Goal: Answer question/provide support

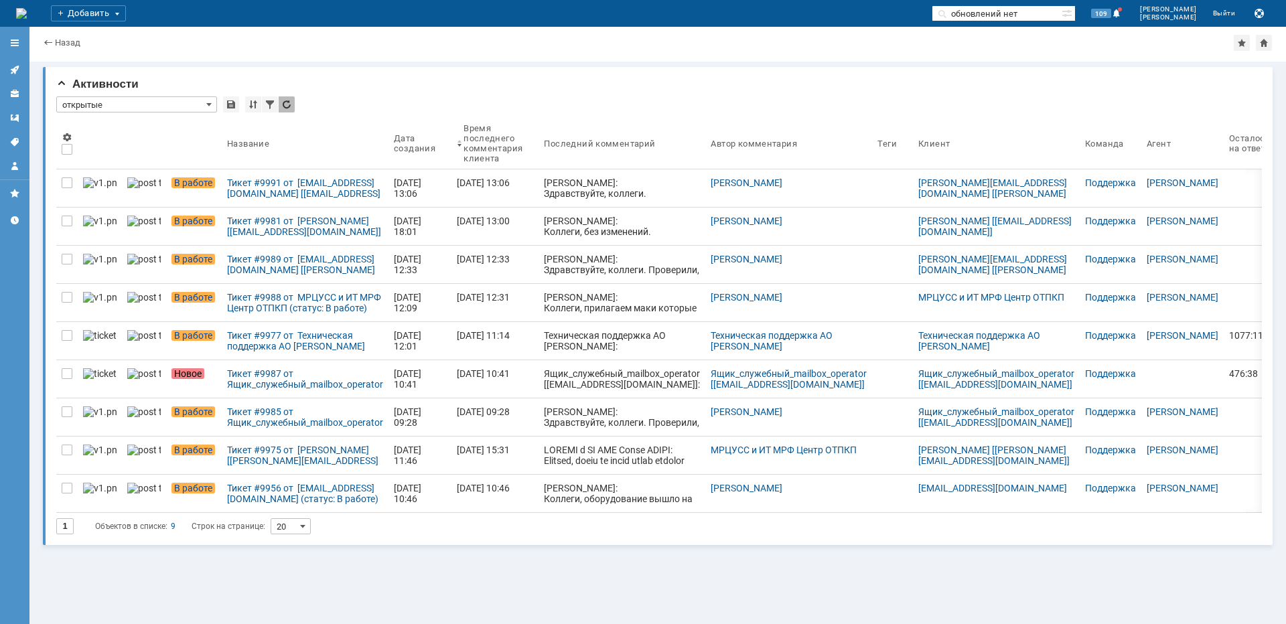
click at [269, 449] on div "Тикет #9975 от [PERSON_NAME] [[PERSON_NAME][EMAIL_ADDRESS][DOMAIN_NAME]] (стату…" at bounding box center [305, 455] width 156 height 21
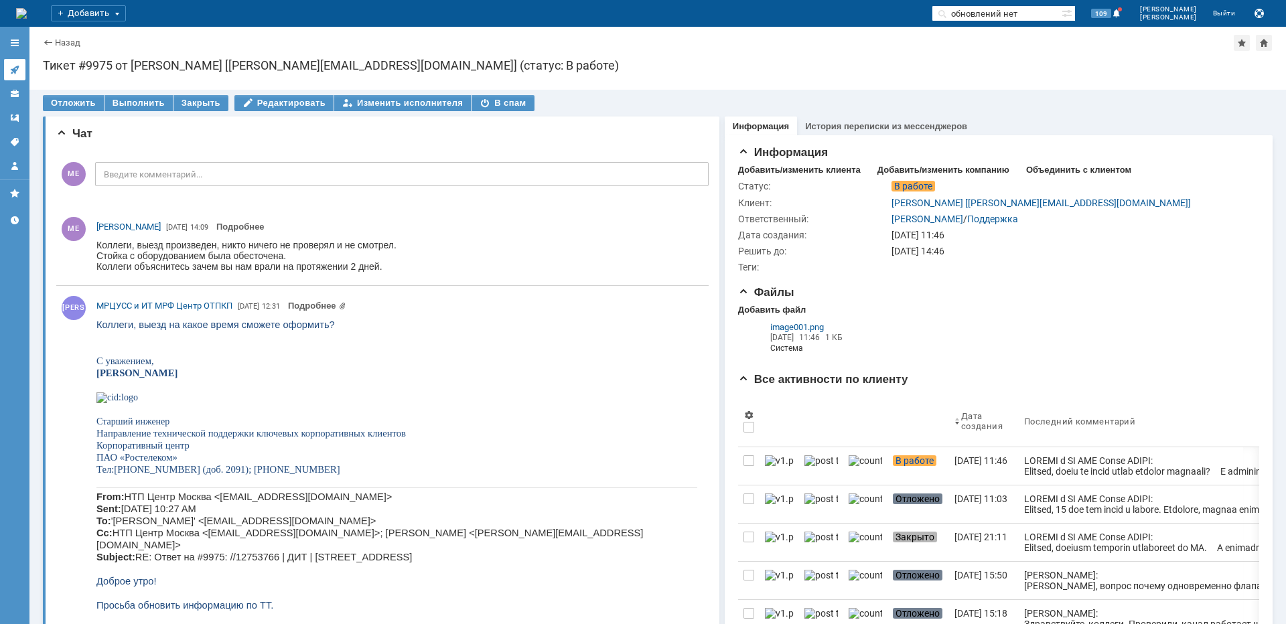
click at [13, 74] on icon at bounding box center [14, 69] width 11 height 11
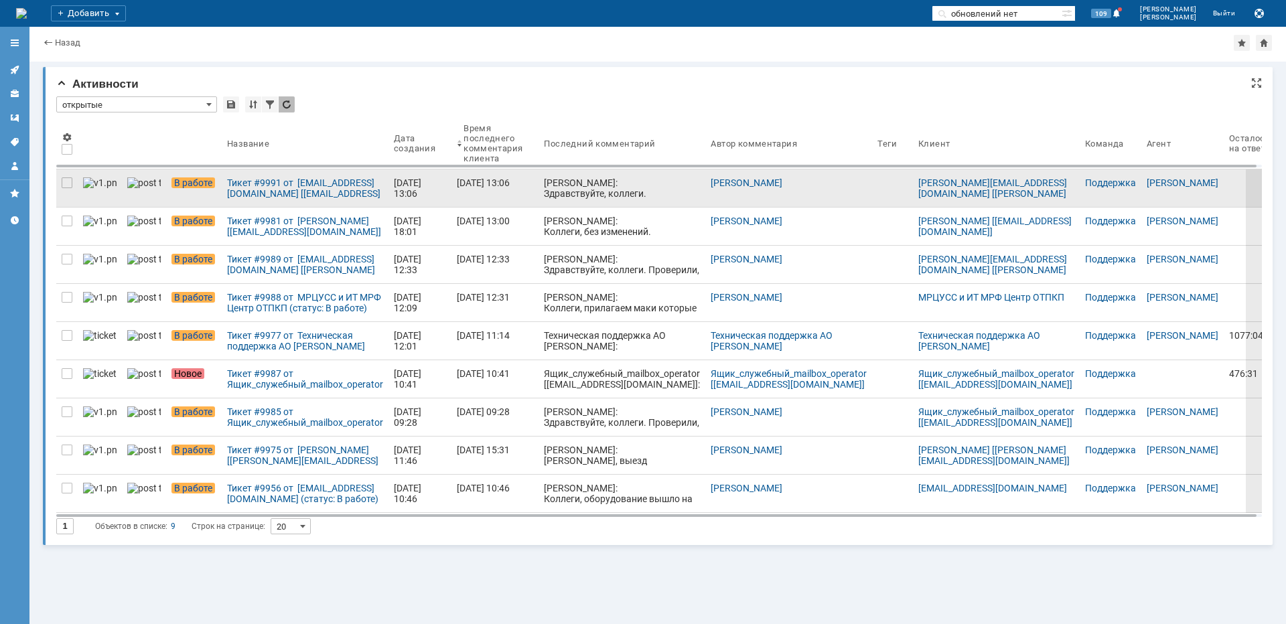
click at [497, 182] on link "[DATE] 13:06" at bounding box center [494, 188] width 87 height 38
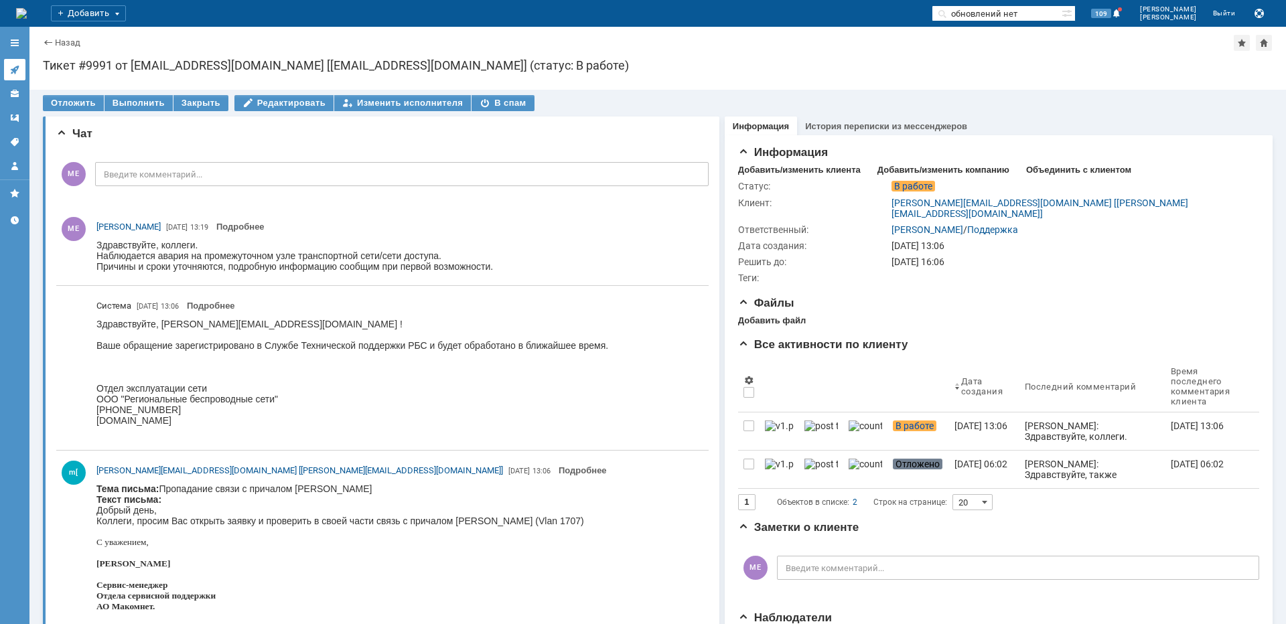
click at [24, 71] on link at bounding box center [14, 69] width 21 height 21
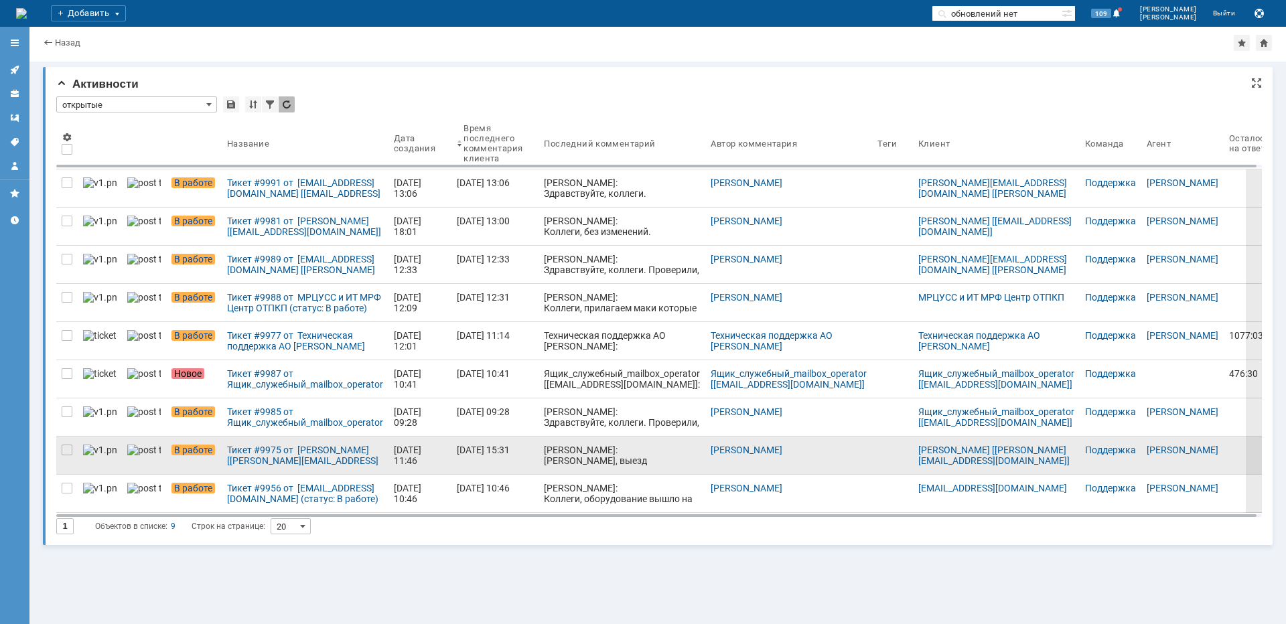
click at [544, 454] on div "[PERSON_NAME]: [PERSON_NAME], выезд произведен, никто ничего не проверял и не с…" at bounding box center [622, 482] width 156 height 75
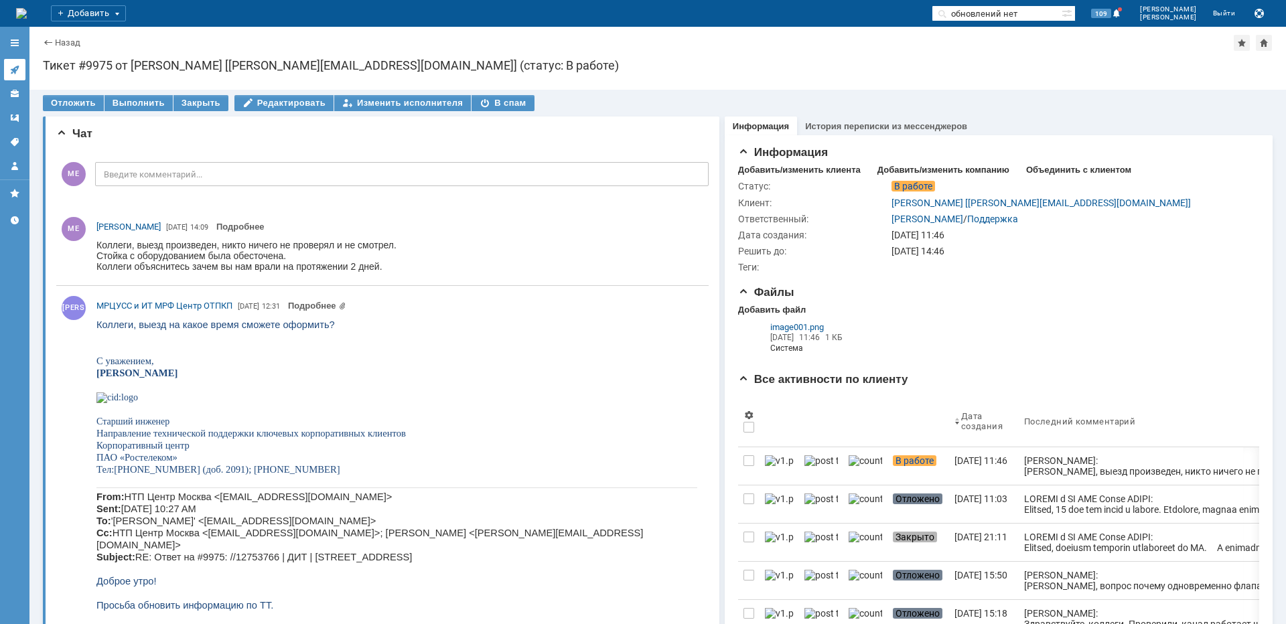
click at [18, 60] on link at bounding box center [14, 69] width 21 height 21
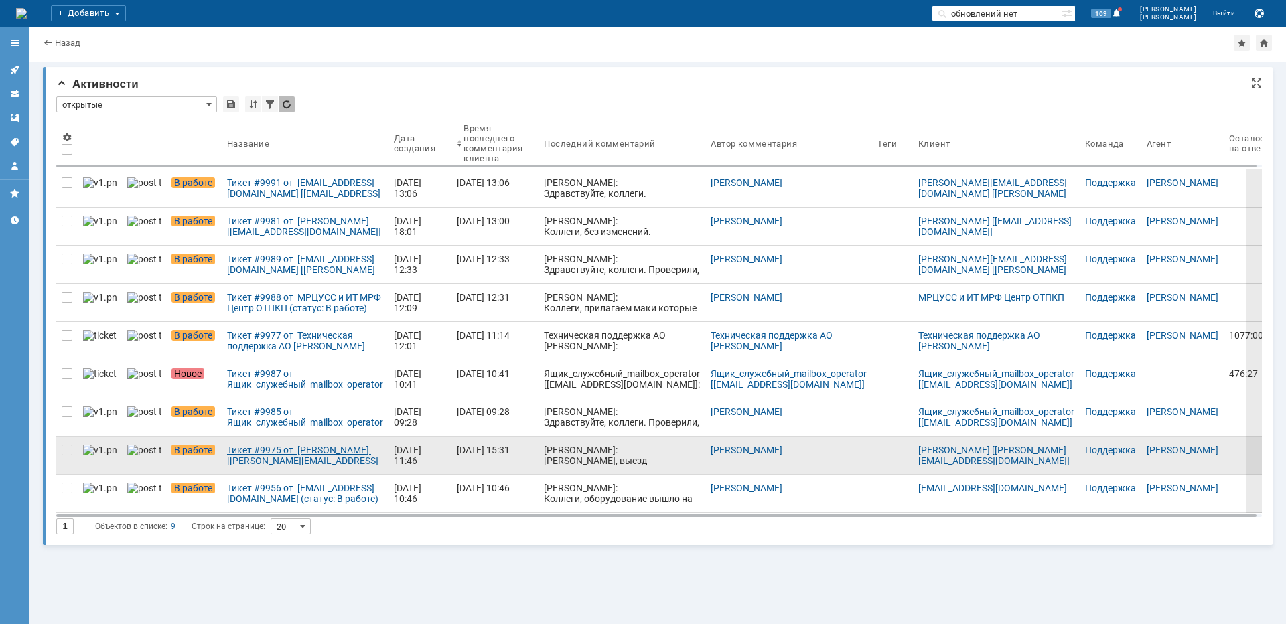
click at [264, 454] on div "Тикет #9975 от [PERSON_NAME] [[PERSON_NAME][EMAIL_ADDRESS][DOMAIN_NAME]] (стату…" at bounding box center [305, 455] width 156 height 21
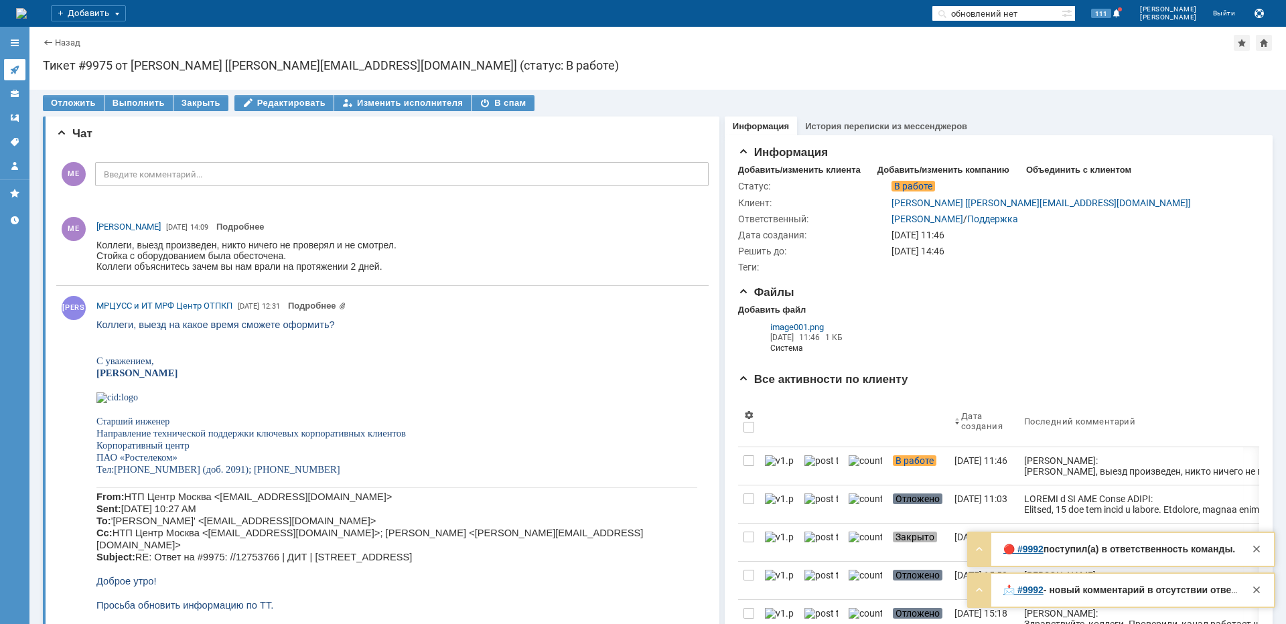
click at [14, 72] on icon at bounding box center [14, 69] width 11 height 11
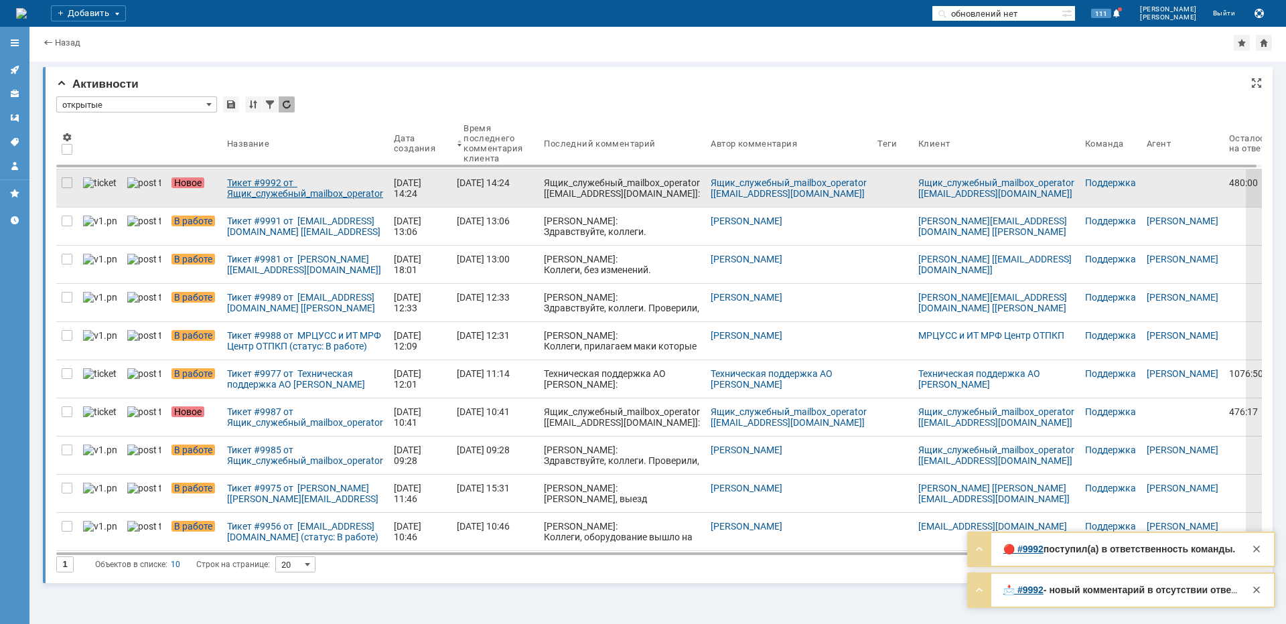
click at [240, 184] on div "Тикет #9992 от Ящик_служебный_mailbox_operator [[EMAIL_ADDRESS][DOMAIN_NAME]] (…" at bounding box center [305, 187] width 156 height 21
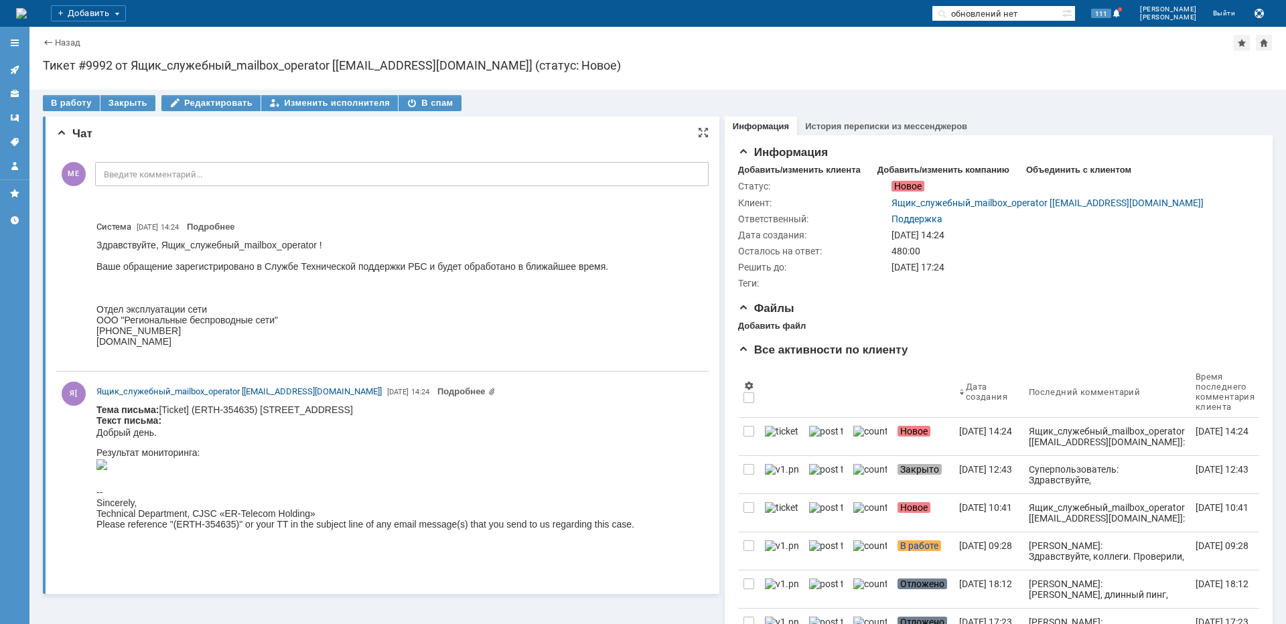
click at [107, 470] on img at bounding box center [101, 464] width 11 height 11
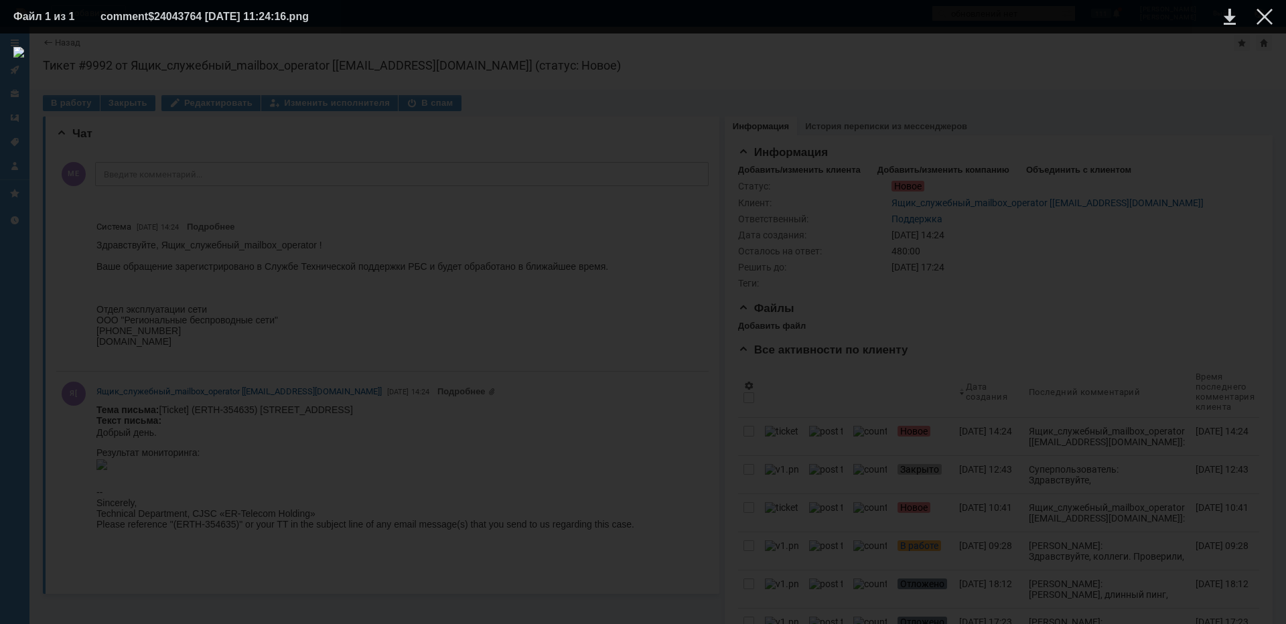
click at [645, 232] on div at bounding box center [642, 329] width 1259 height 564
click at [1264, 10] on div at bounding box center [1265, 17] width 16 height 16
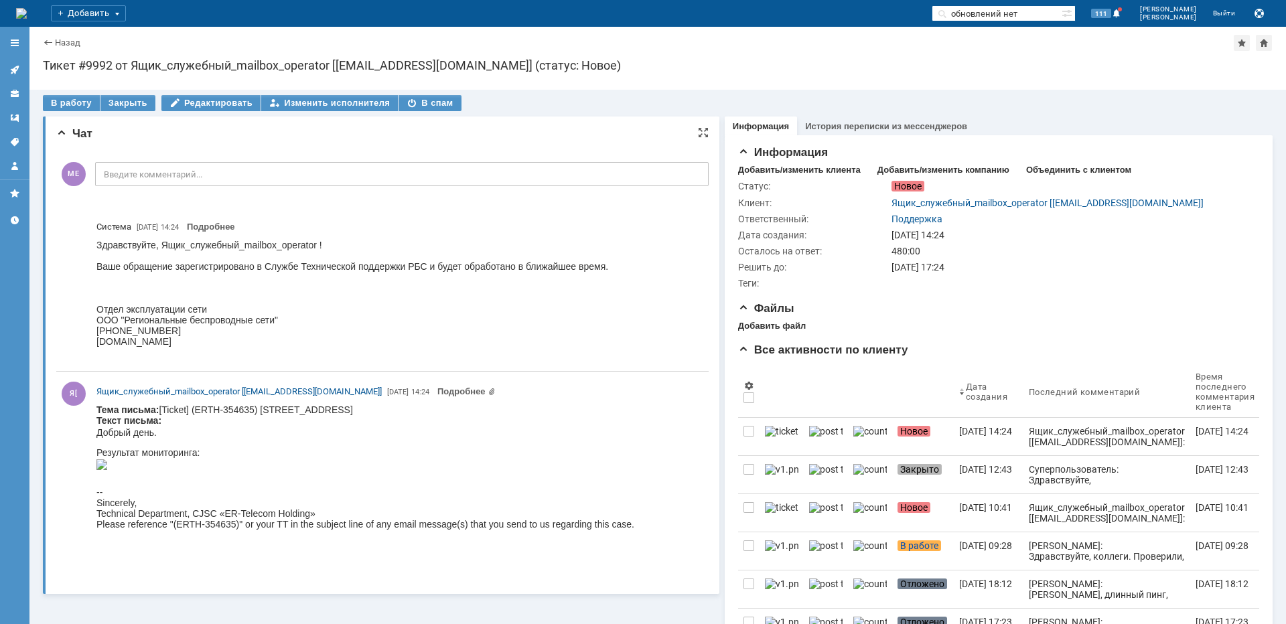
drag, startPoint x: 401, startPoint y: 412, endPoint x: 350, endPoint y: 413, distance: 50.9
click at [350, 413] on body "Тема письма: [Ticket] (ERTH-354635) [STREET_ADDRESS] Текст письма: Добрый день.…" at bounding box center [365, 467] width 538 height 125
copy body "Саввинский"
drag, startPoint x: 1066, startPoint y: 17, endPoint x: 962, endPoint y: 19, distance: 104.5
click at [962, 19] on div "На домашнюю Добавить обновлений нет 111 [PERSON_NAME] Выйти Служебная информаци…" at bounding box center [643, 13] width 1286 height 27
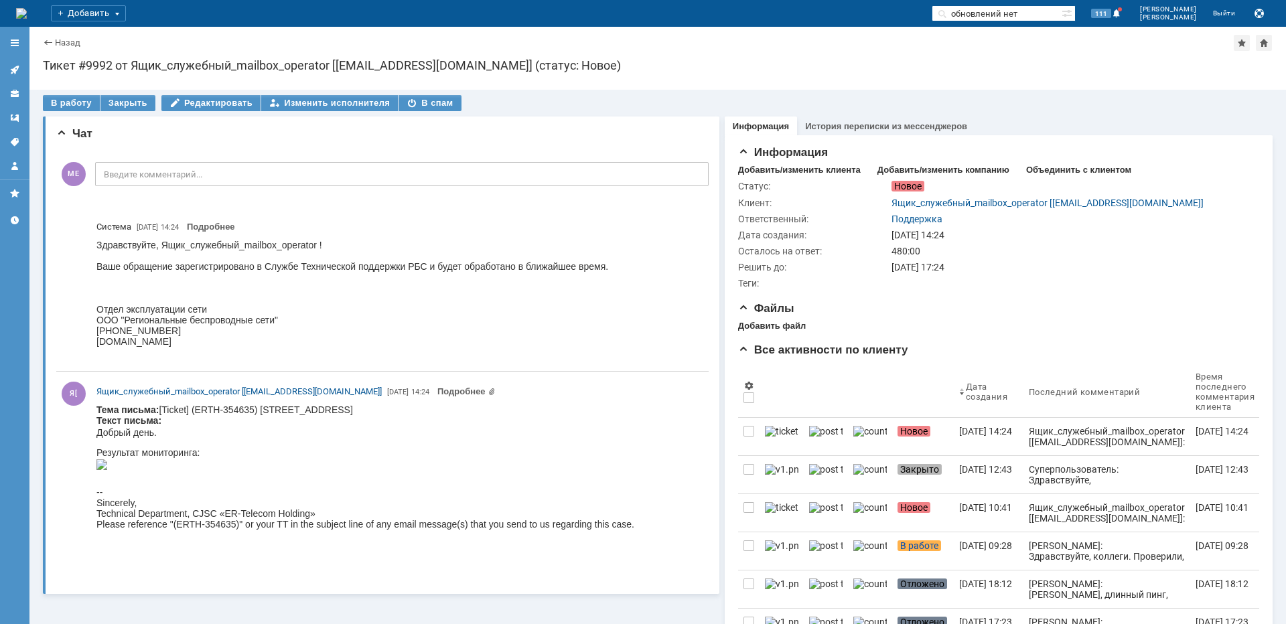
paste input "аввинский"
type input "Саввинский"
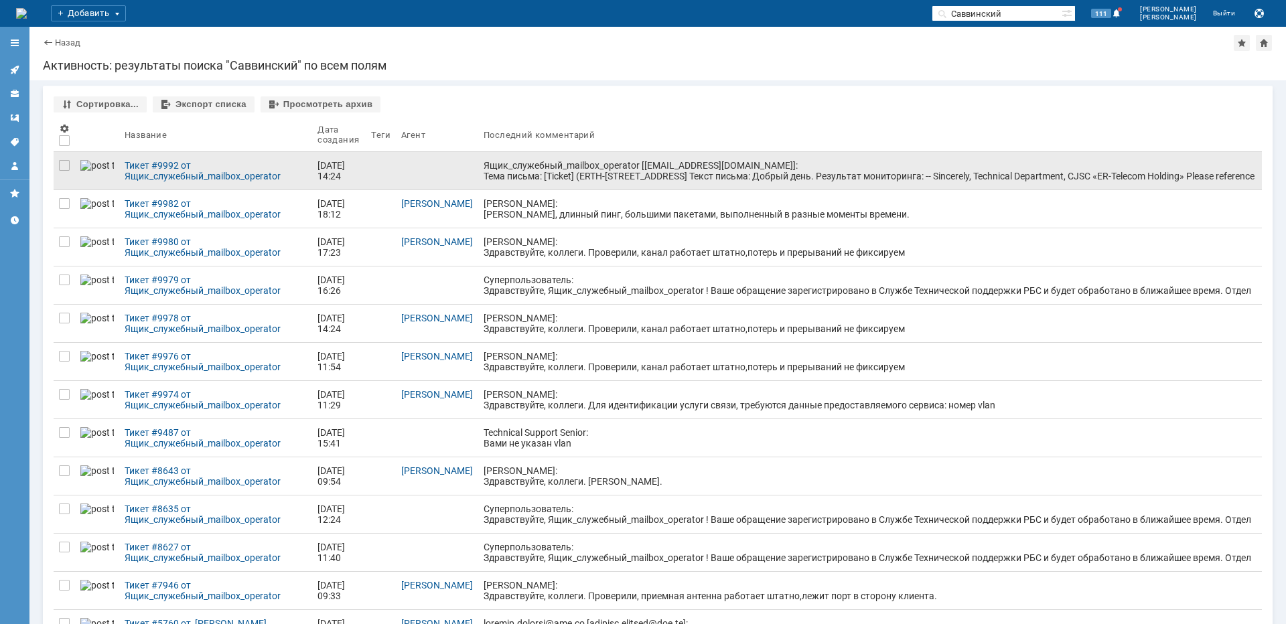
click at [539, 166] on div "Ящик_служебный_mailbox_operator [[EMAIL_ADDRESS][DOMAIN_NAME]]: Тема письма: [T…" at bounding box center [870, 176] width 773 height 32
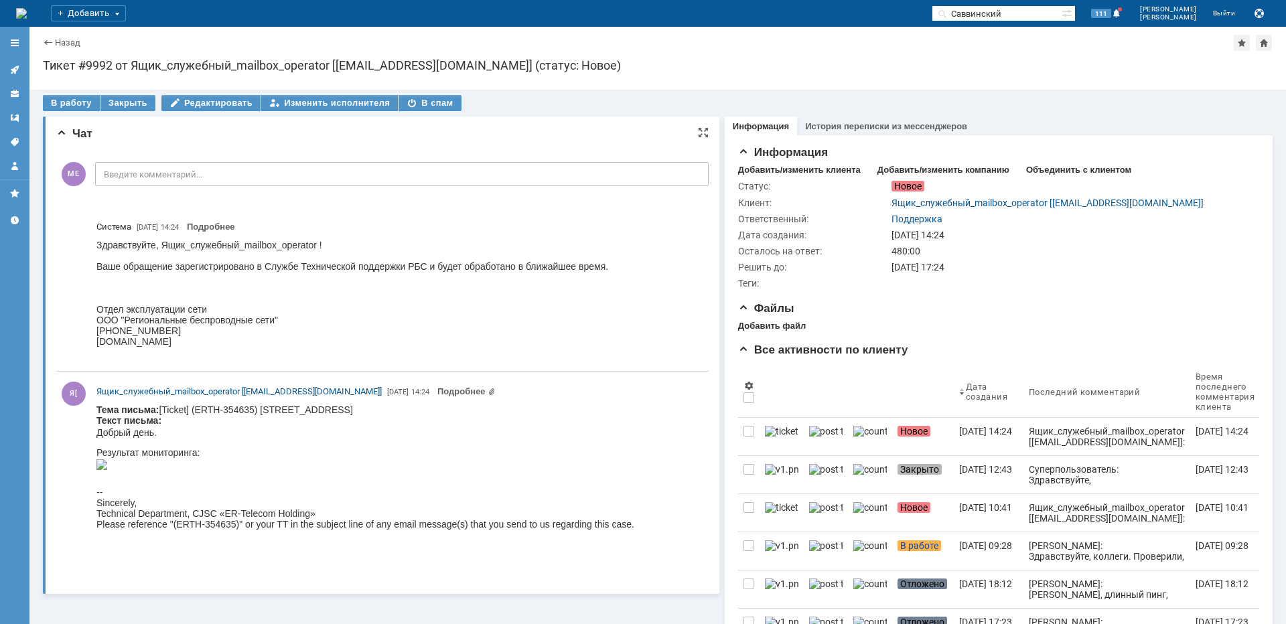
click at [107, 470] on img at bounding box center [101, 464] width 11 height 11
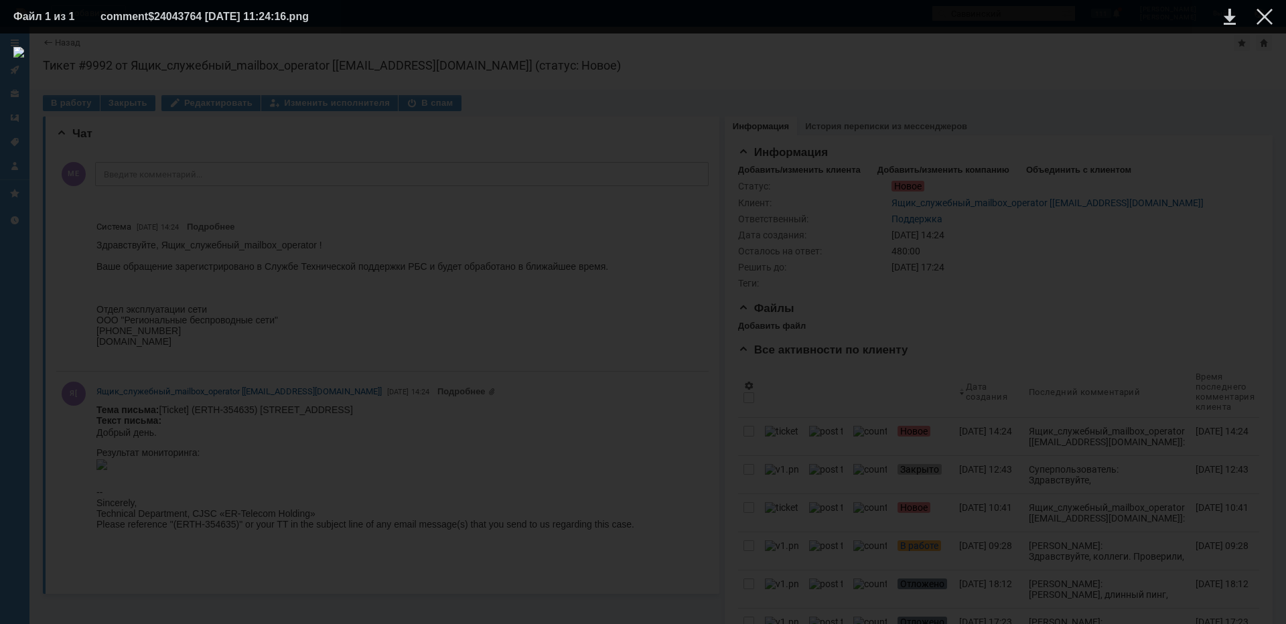
click at [631, 251] on div at bounding box center [642, 329] width 1259 height 564
click at [1259, 12] on div at bounding box center [1265, 17] width 16 height 16
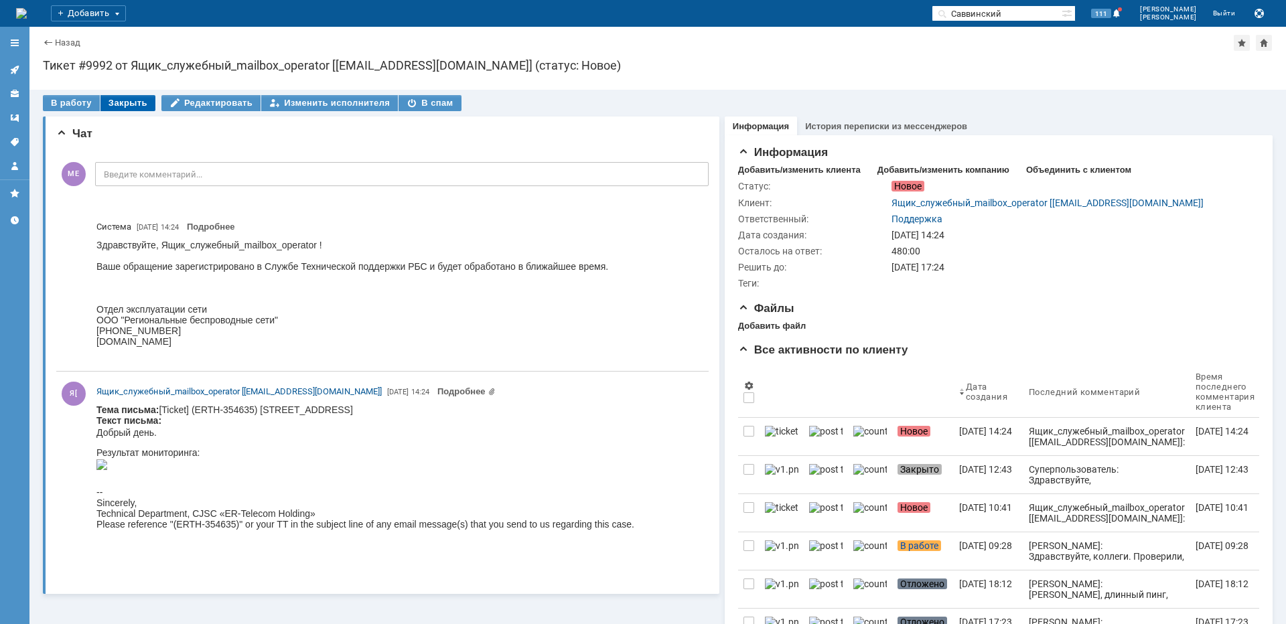
click at [135, 103] on div "Закрыть" at bounding box center [127, 103] width 55 height 16
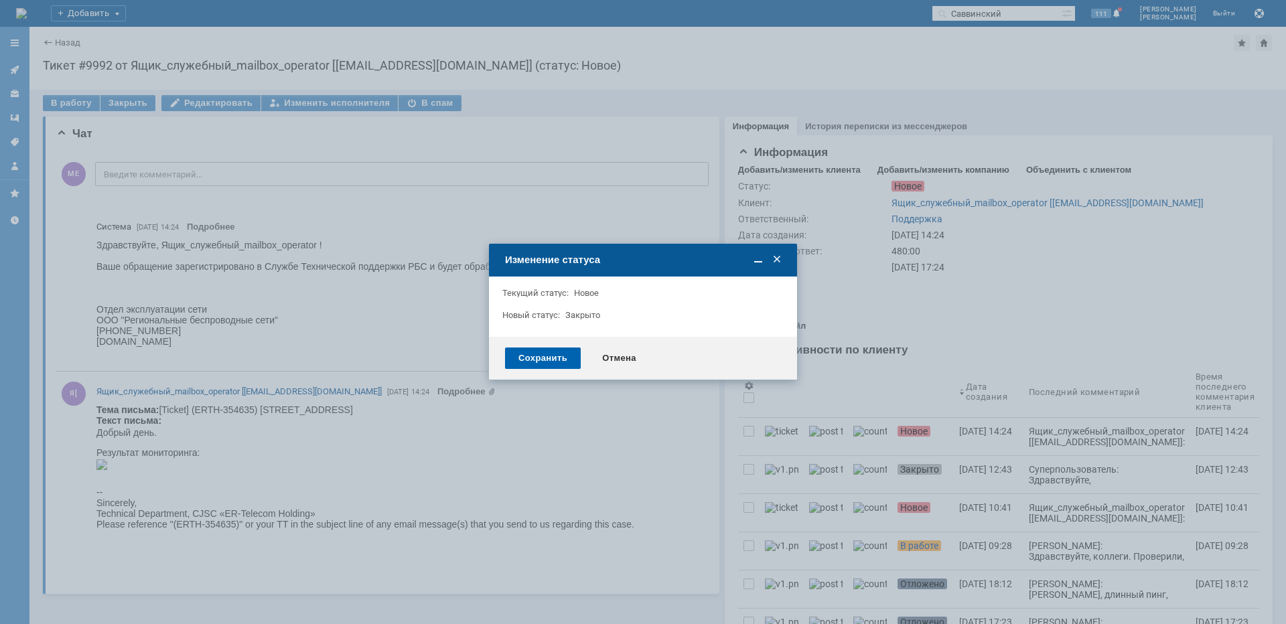
click at [537, 354] on div "Сохранить" at bounding box center [543, 358] width 76 height 21
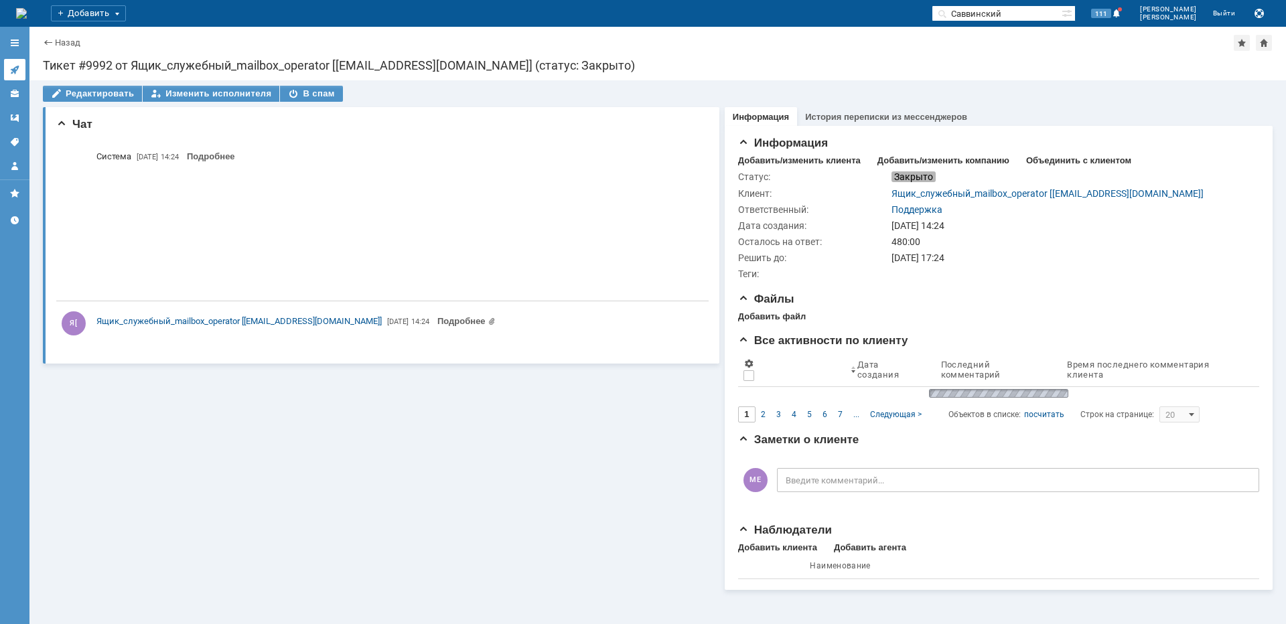
click at [15, 67] on icon at bounding box center [14, 69] width 11 height 11
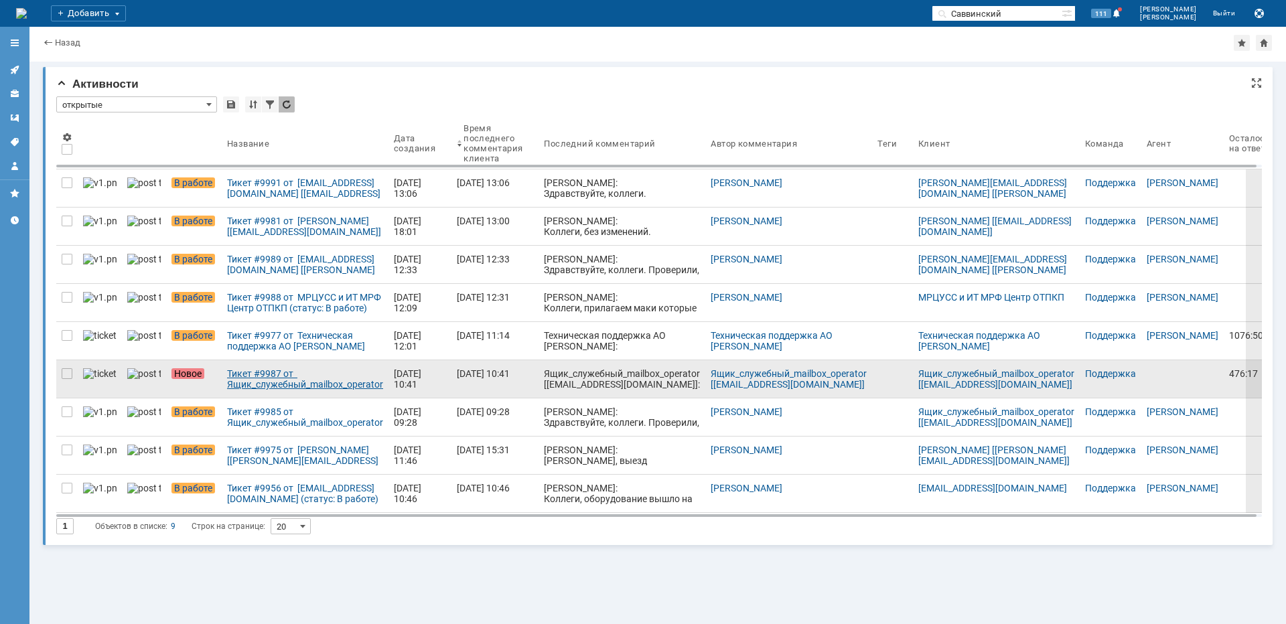
click at [257, 382] on div "Тикет #9987 от Ящик_служебный_mailbox_operator [[EMAIL_ADDRESS][DOMAIN_NAME]] (…" at bounding box center [305, 378] width 156 height 21
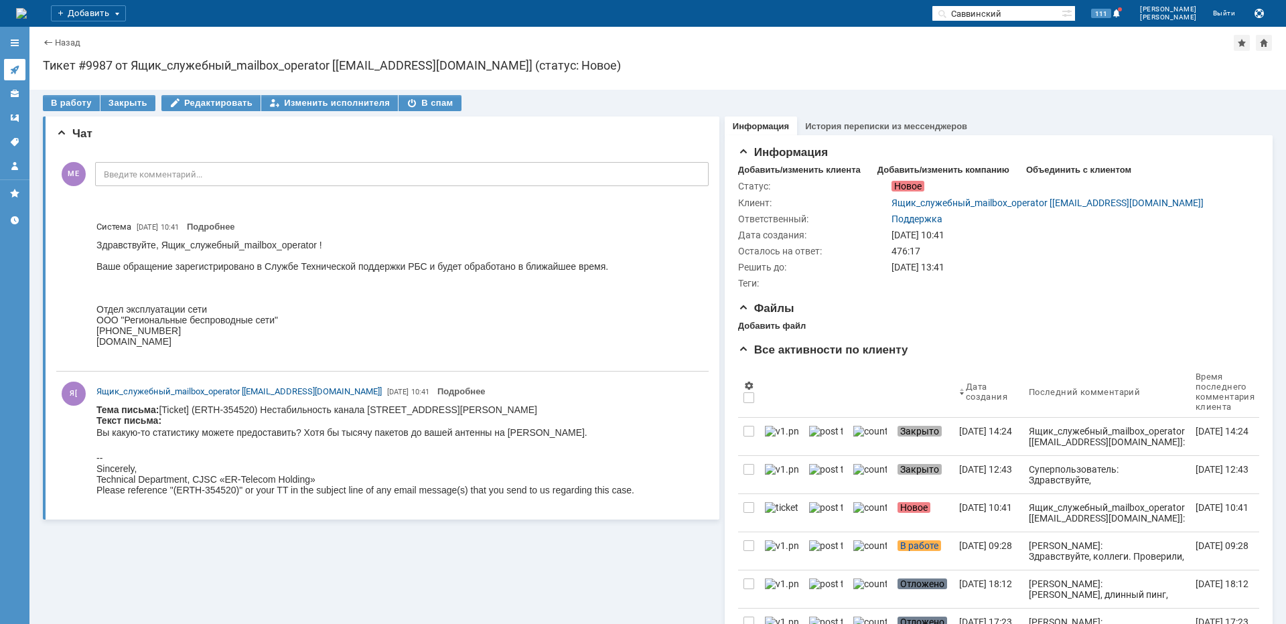
click at [15, 68] on icon at bounding box center [14, 70] width 9 height 9
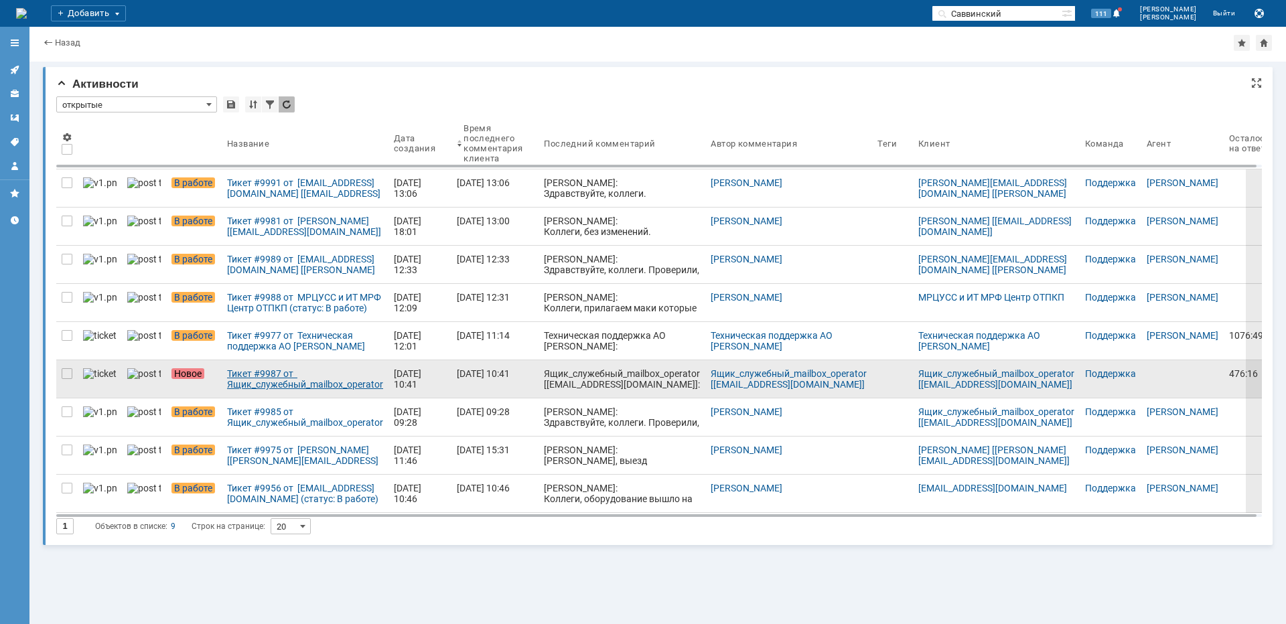
click at [257, 374] on div "Тикет #9987 от Ящик_служебный_mailbox_operator [[EMAIL_ADDRESS][DOMAIN_NAME]] (…" at bounding box center [305, 378] width 156 height 21
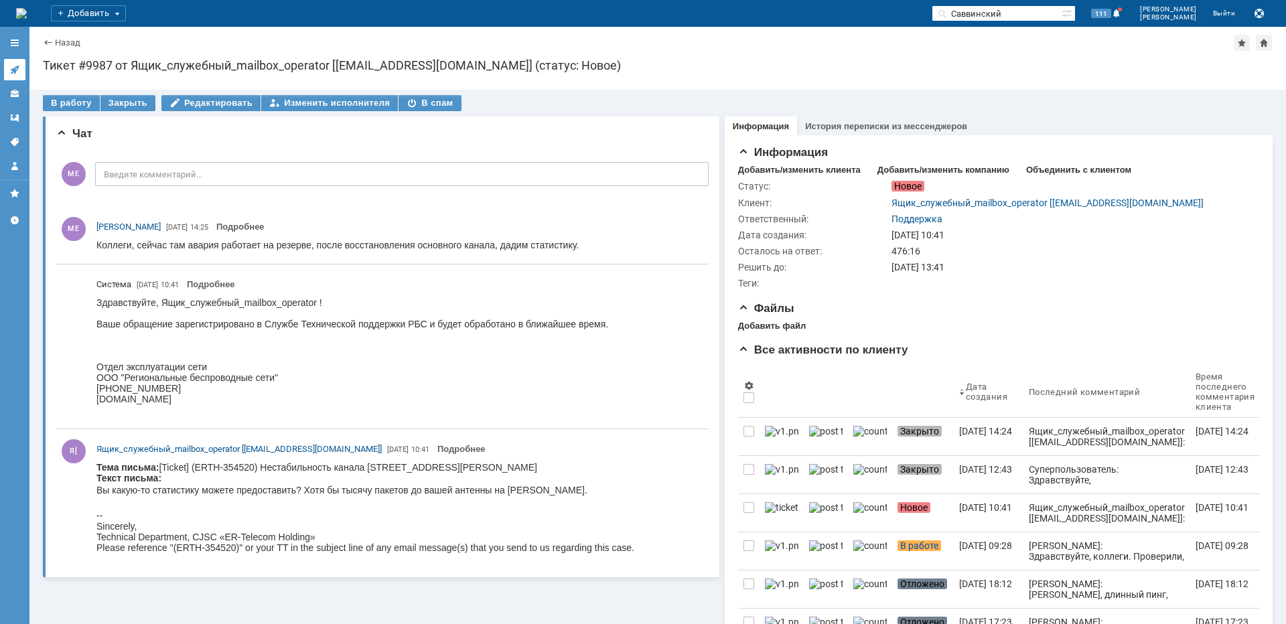
click at [10, 68] on icon at bounding box center [14, 69] width 11 height 11
